Goal: Find specific page/section

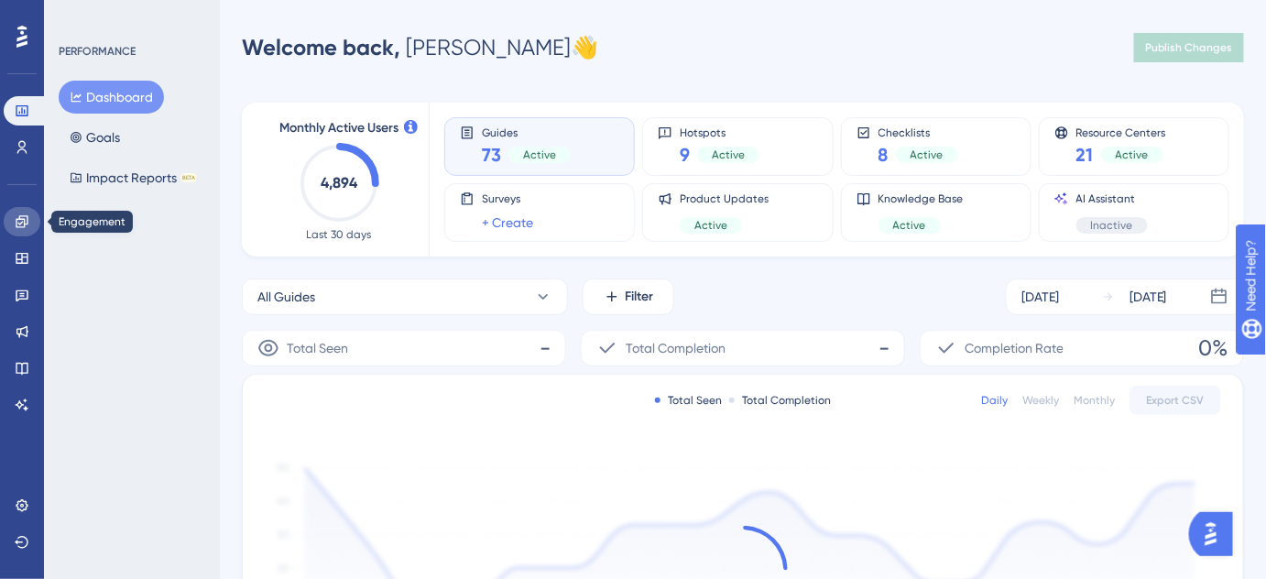
click at [26, 222] on icon at bounding box center [22, 221] width 15 height 15
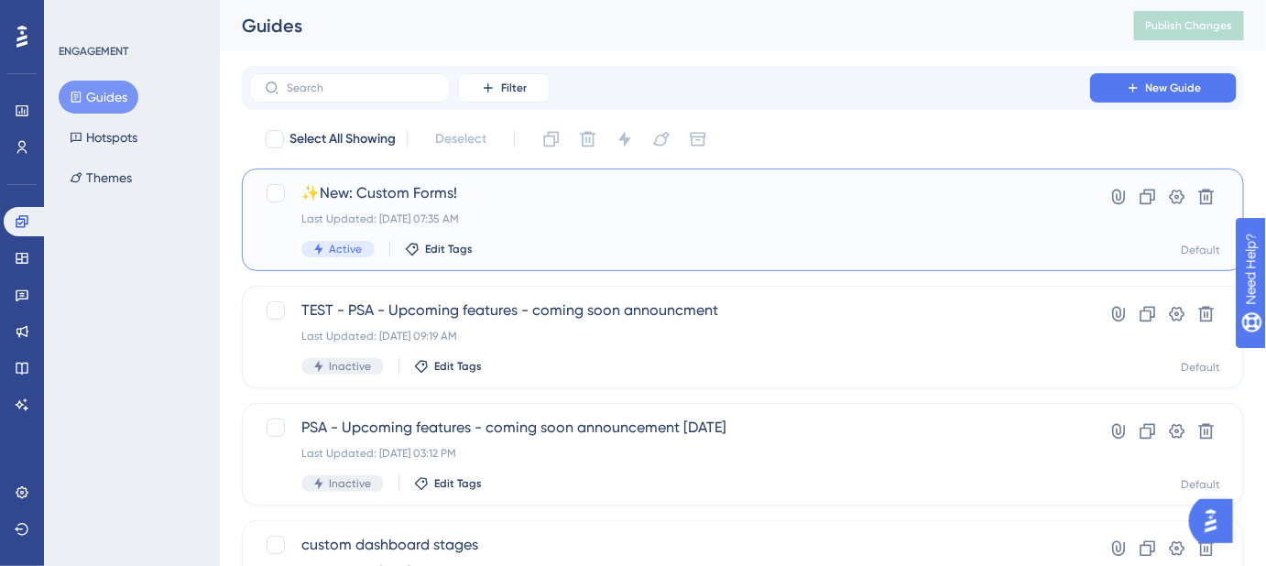
click at [445, 197] on span "✨New: Custom Forms!" at bounding box center [669, 193] width 736 height 22
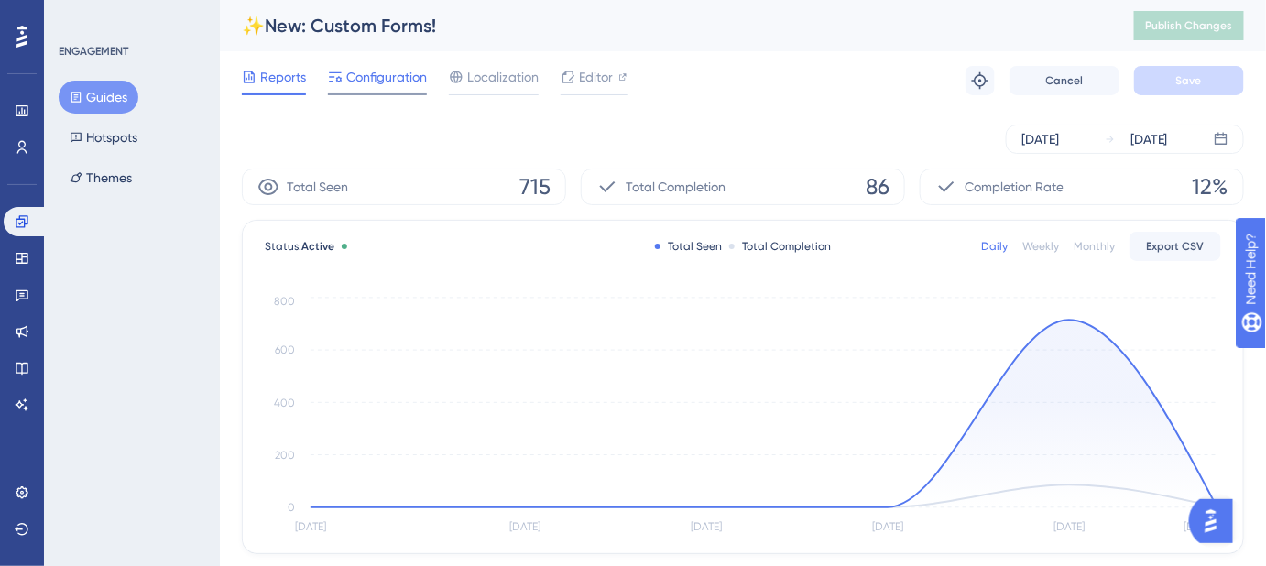
click at [388, 79] on span "Configuration" at bounding box center [386, 77] width 81 height 22
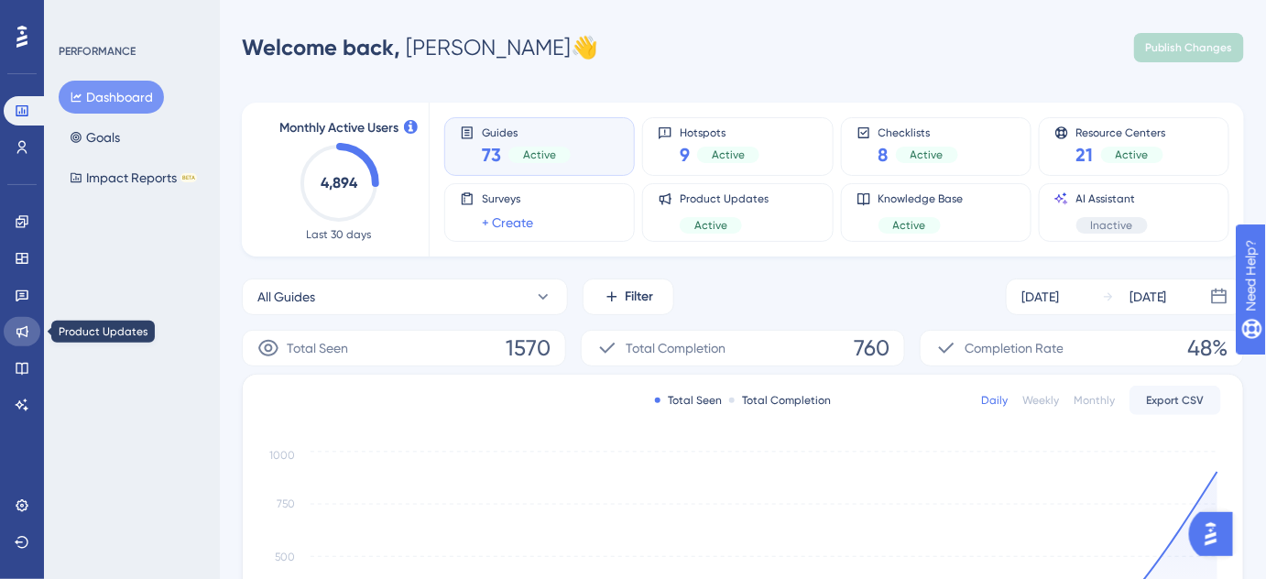
click at [21, 336] on icon at bounding box center [22, 331] width 15 height 15
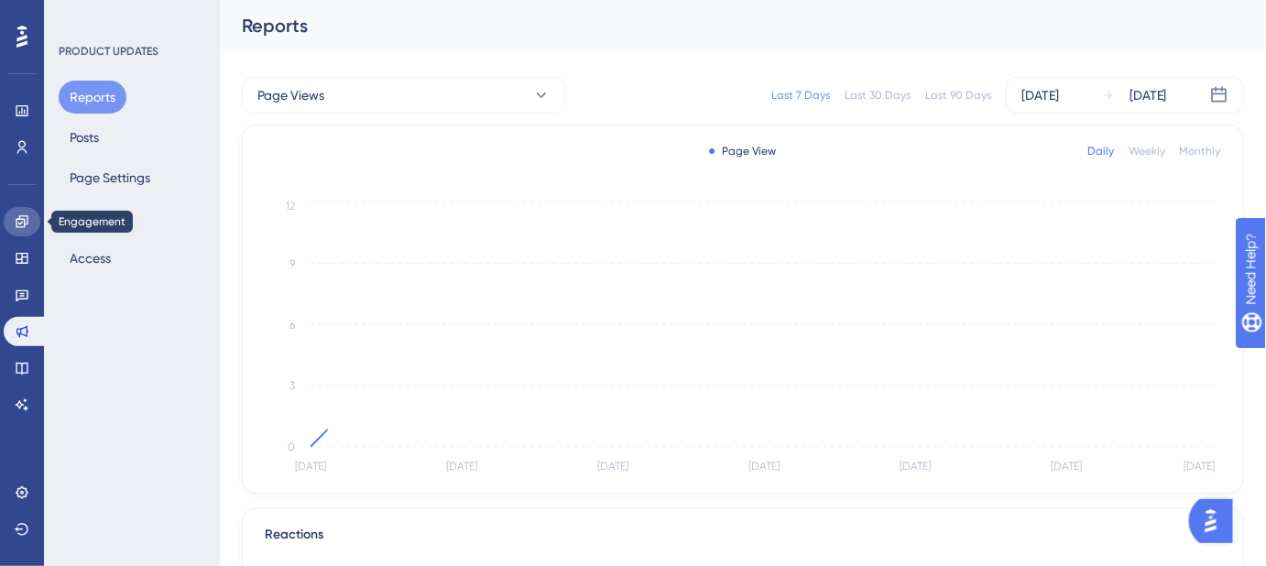
click at [19, 221] on icon at bounding box center [22, 221] width 15 height 15
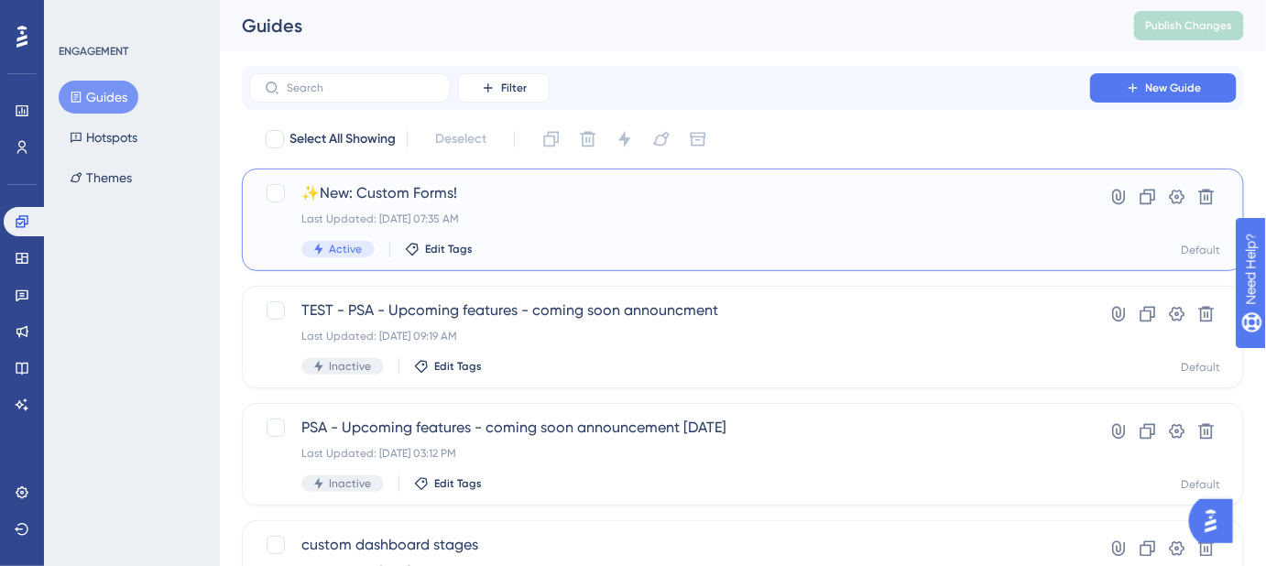
click at [449, 199] on span "✨New: Custom Forms!" at bounding box center [669, 193] width 736 height 22
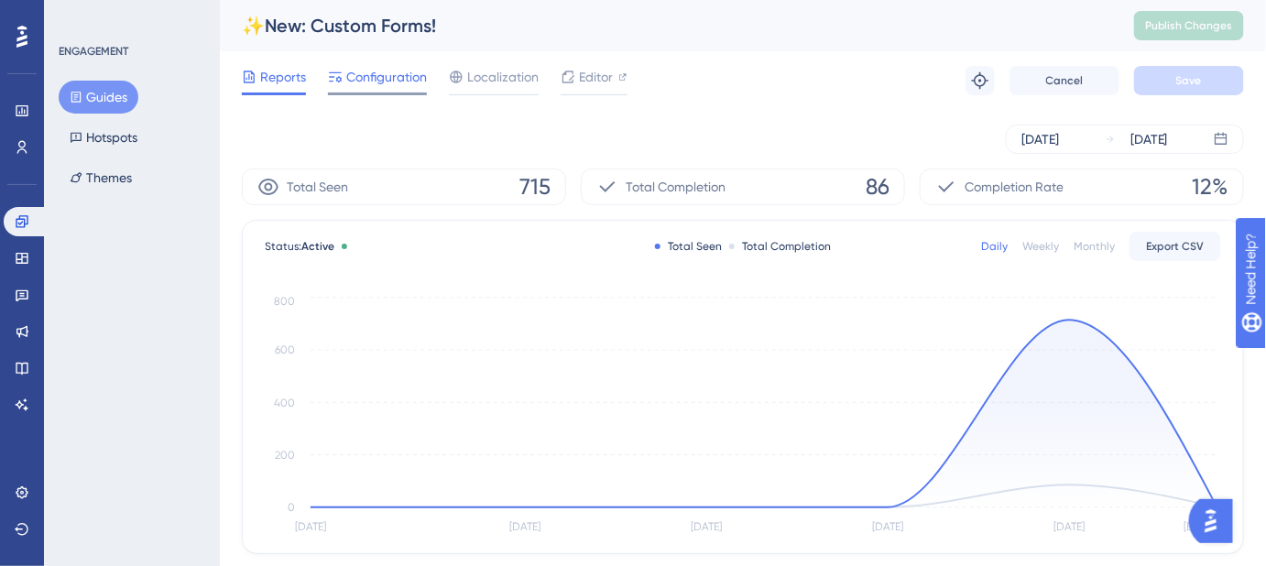
click at [359, 75] on span "Configuration" at bounding box center [386, 77] width 81 height 22
